Goal: Task Accomplishment & Management: Use online tool/utility

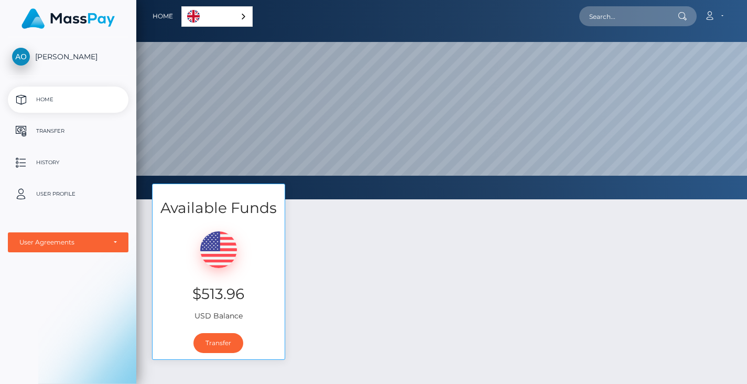
scroll to position [199, 611]
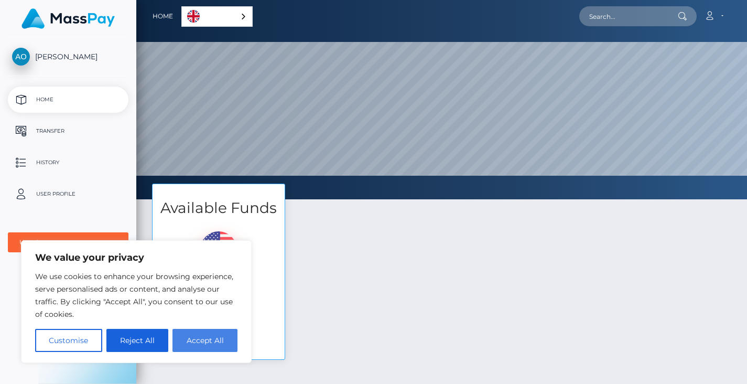
click at [205, 336] on button "Accept All" at bounding box center [204, 340] width 65 height 23
checkbox input "true"
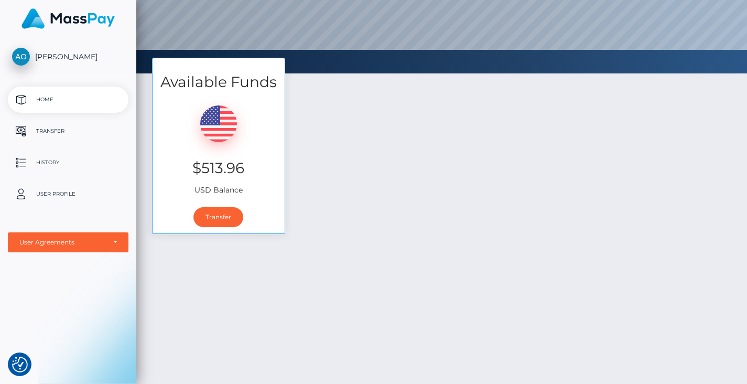
scroll to position [138, 0]
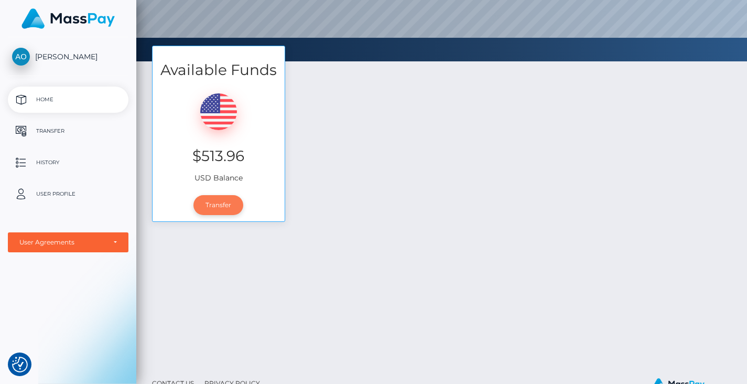
click at [222, 206] on link "Transfer" at bounding box center [218, 205] width 50 height 20
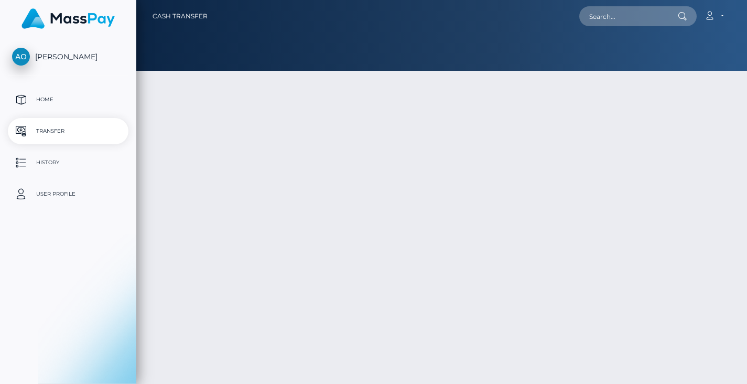
type input "513.96"
select select
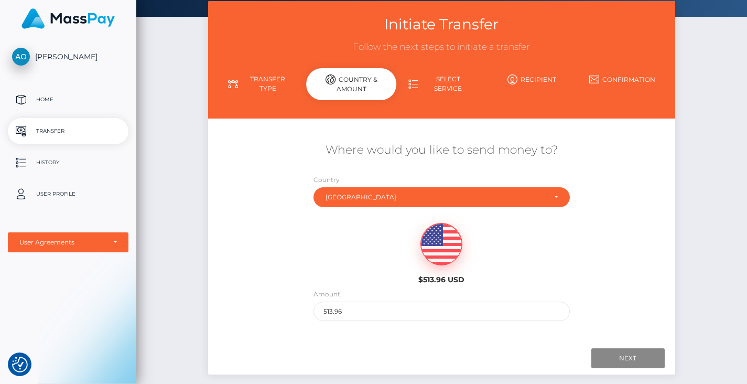
scroll to position [56, 0]
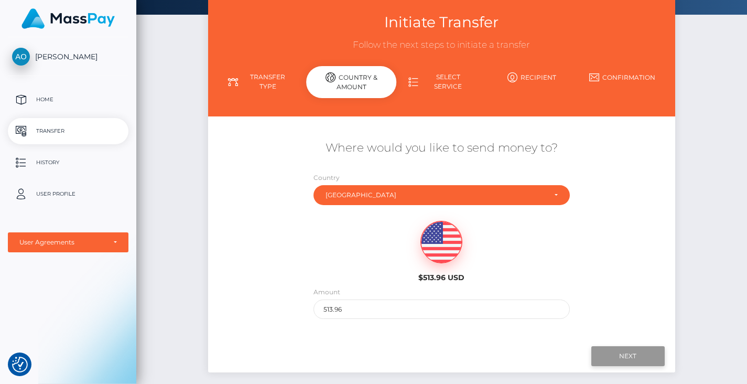
click at [617, 351] on input "Next" at bounding box center [627, 356] width 73 height 20
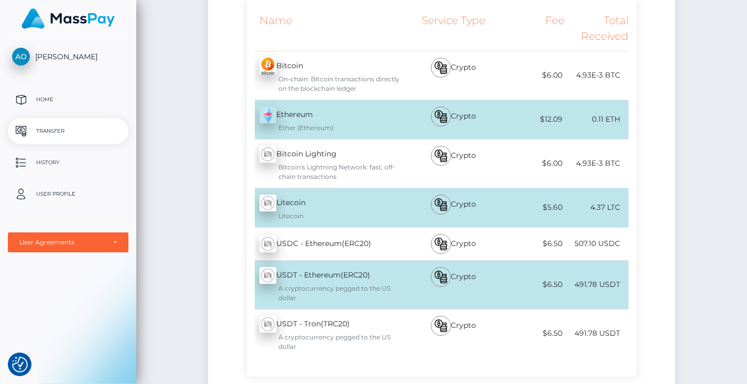
scroll to position [227, 0]
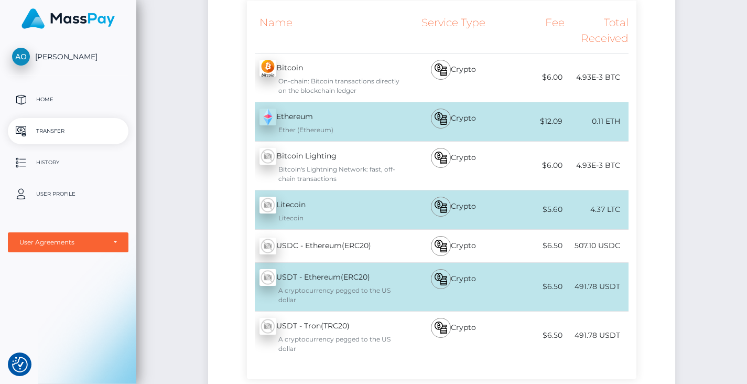
click at [531, 168] on div "$6.00" at bounding box center [532, 166] width 63 height 24
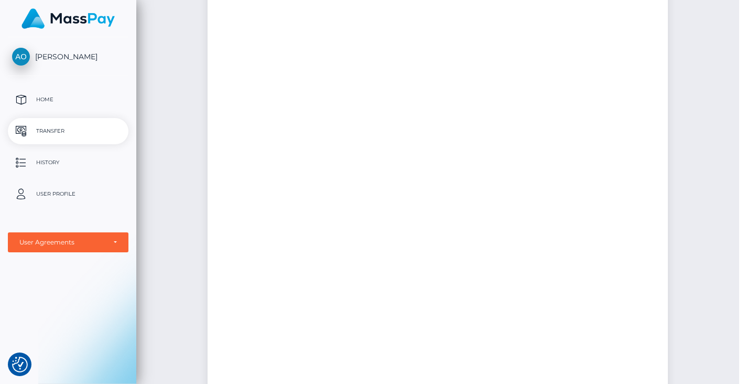
scroll to position [0, 0]
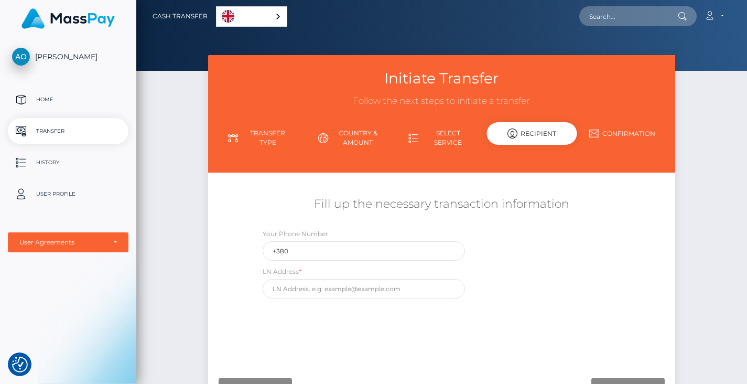
click at [438, 140] on link "Select Service" at bounding box center [441, 137] width 90 height 27
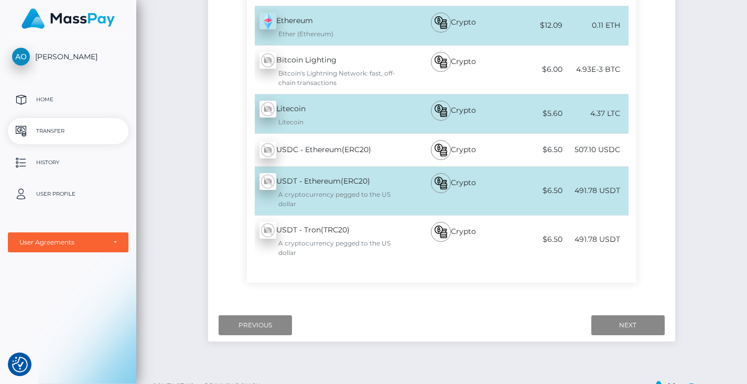
scroll to position [324, 0]
click at [732, 187] on div "Initiate Transfer Follow the next steps to initiate a transfer Transfer Type Co…" at bounding box center [441, 49] width 611 height 636
click at [525, 188] on div "$6.50" at bounding box center [532, 190] width 63 height 24
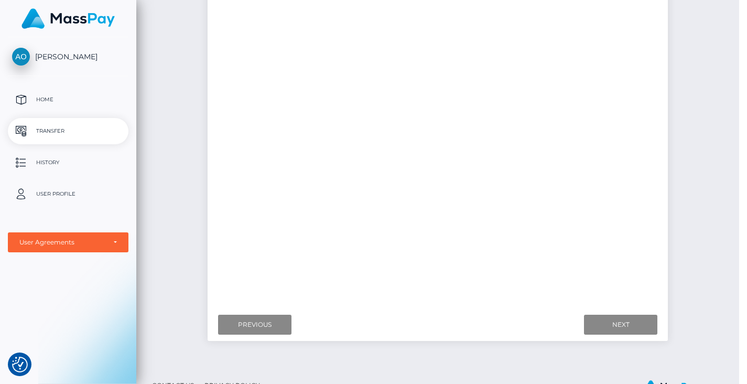
scroll to position [0, 0]
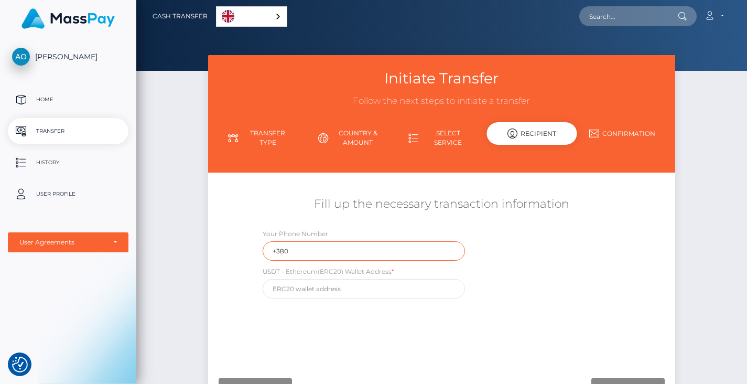
click at [343, 252] on input "+380" at bounding box center [364, 250] width 202 height 19
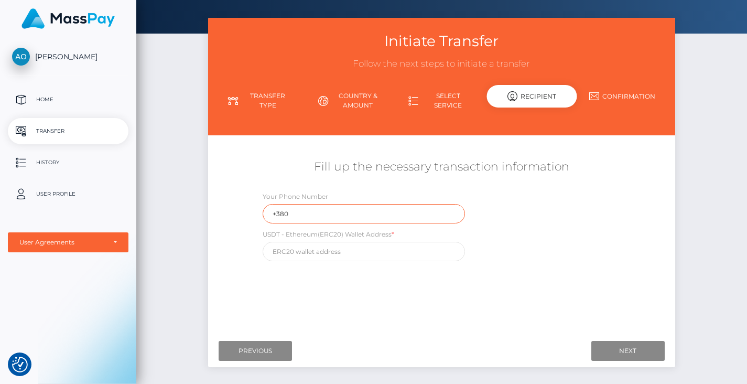
scroll to position [97, 0]
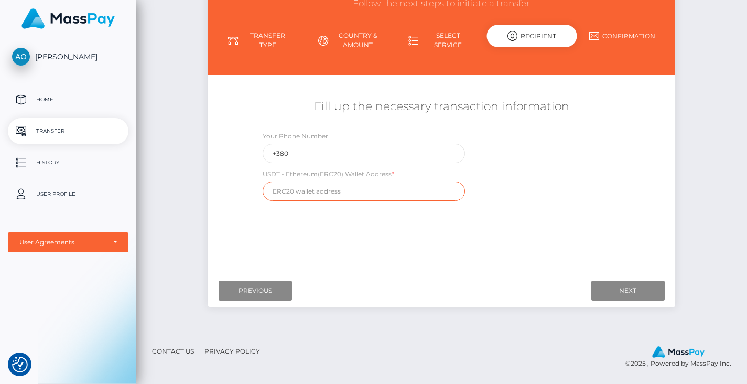
click at [322, 193] on input "text" at bounding box center [364, 190] width 202 height 19
paste input "0x528664d008f0f84464e2d892148a561490eb045b"
type input "0x528664d008f0f84464e2d892148a561490eb045b"
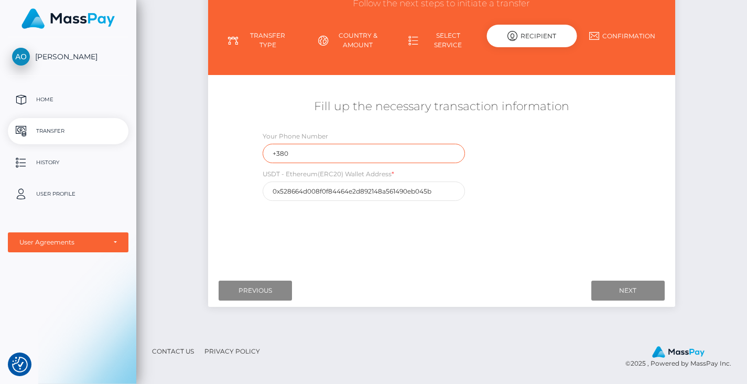
click at [375, 161] on input "+380" at bounding box center [364, 153] width 202 height 19
type input "[PHONE_NUMBER]"
click at [623, 291] on input "Next" at bounding box center [627, 290] width 73 height 20
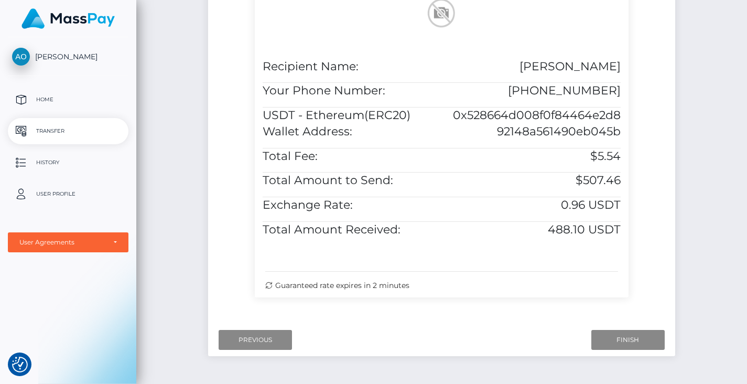
scroll to position [308, 0]
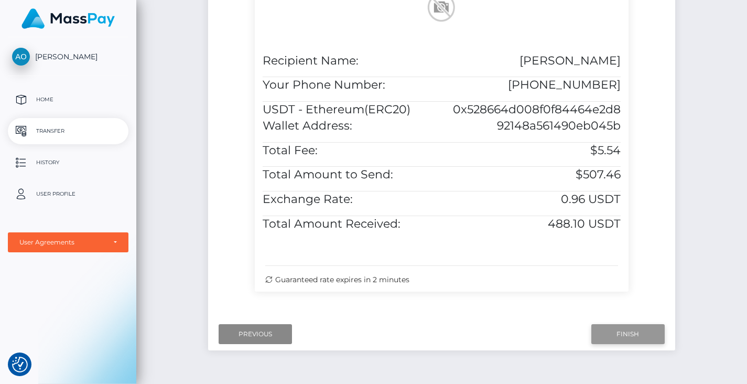
click at [617, 344] on input "Finish" at bounding box center [627, 334] width 73 height 20
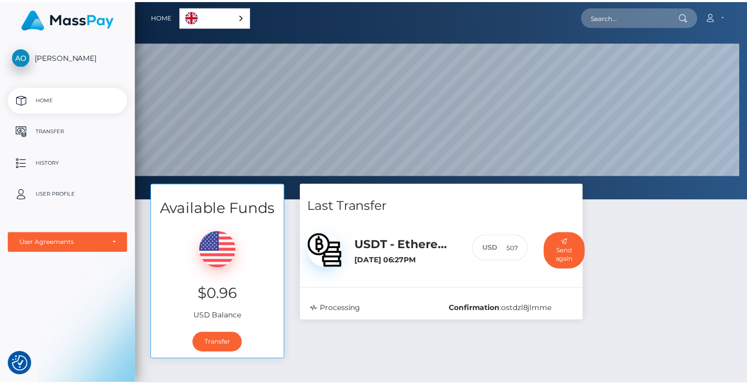
scroll to position [523905, 523494]
